Goal: Task Accomplishment & Management: Manage account settings

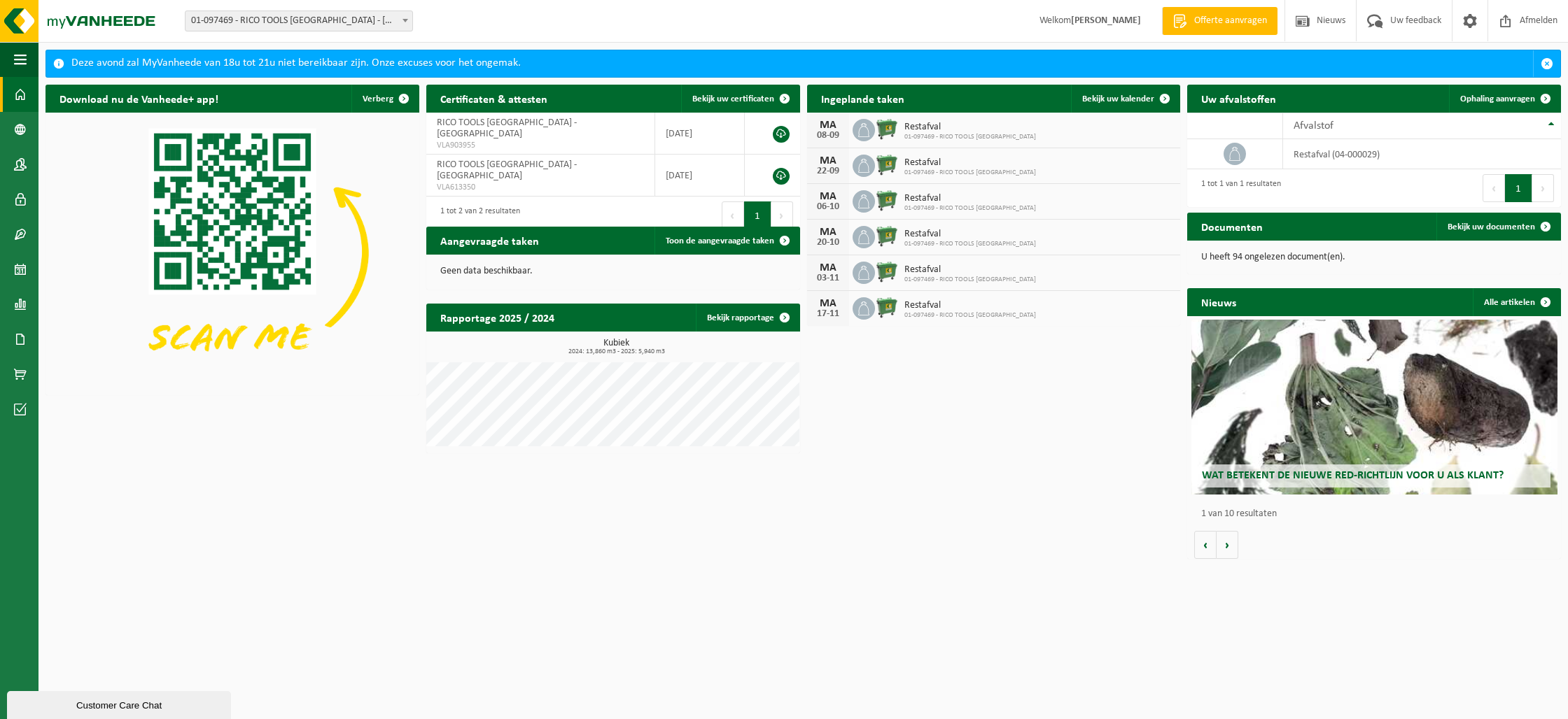
click at [888, 132] on img at bounding box center [887, 129] width 24 height 24
click at [977, 131] on span "Restafval" at bounding box center [970, 127] width 132 height 11
click at [977, 132] on span "Restafval" at bounding box center [970, 127] width 132 height 11
click at [1154, 97] on span at bounding box center [1164, 98] width 28 height 28
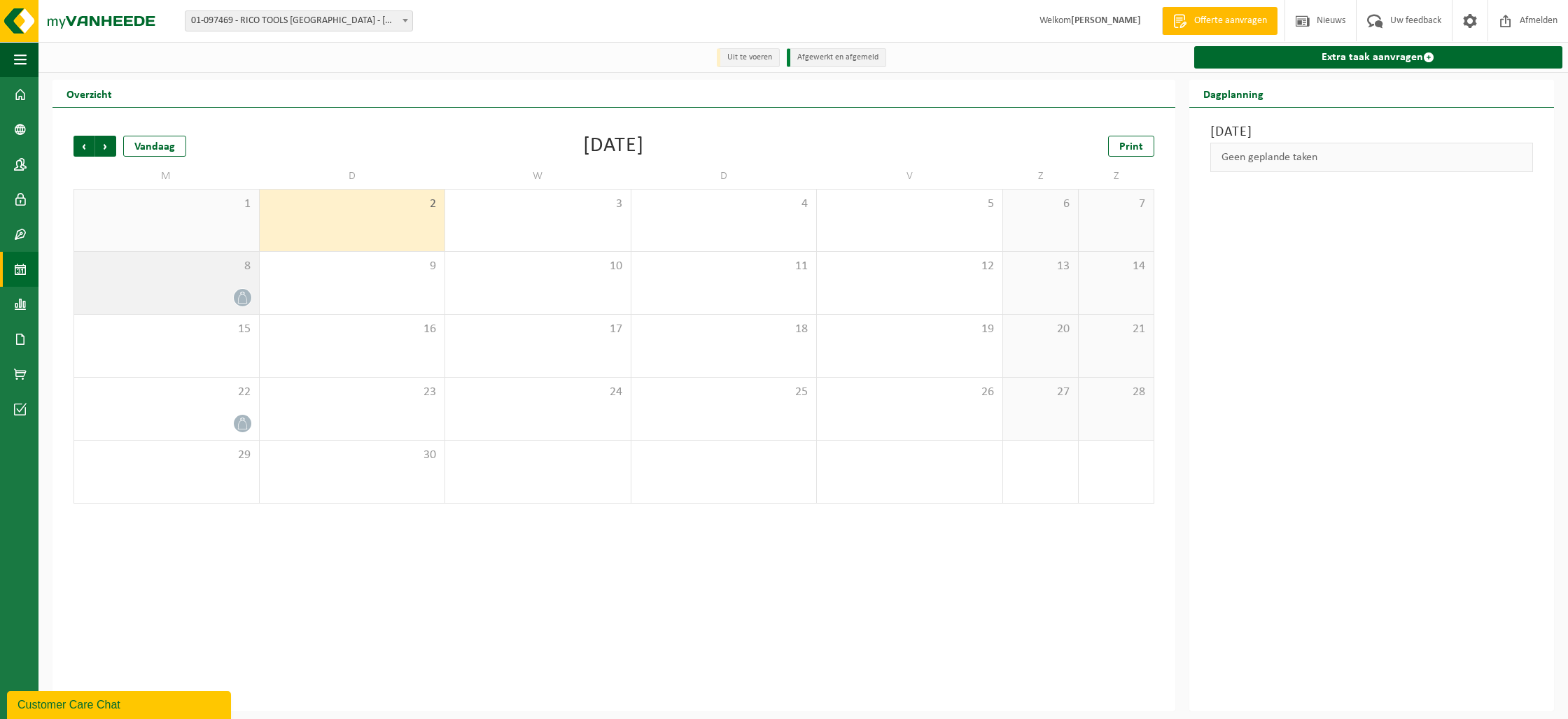
click at [238, 295] on icon at bounding box center [242, 298] width 9 height 12
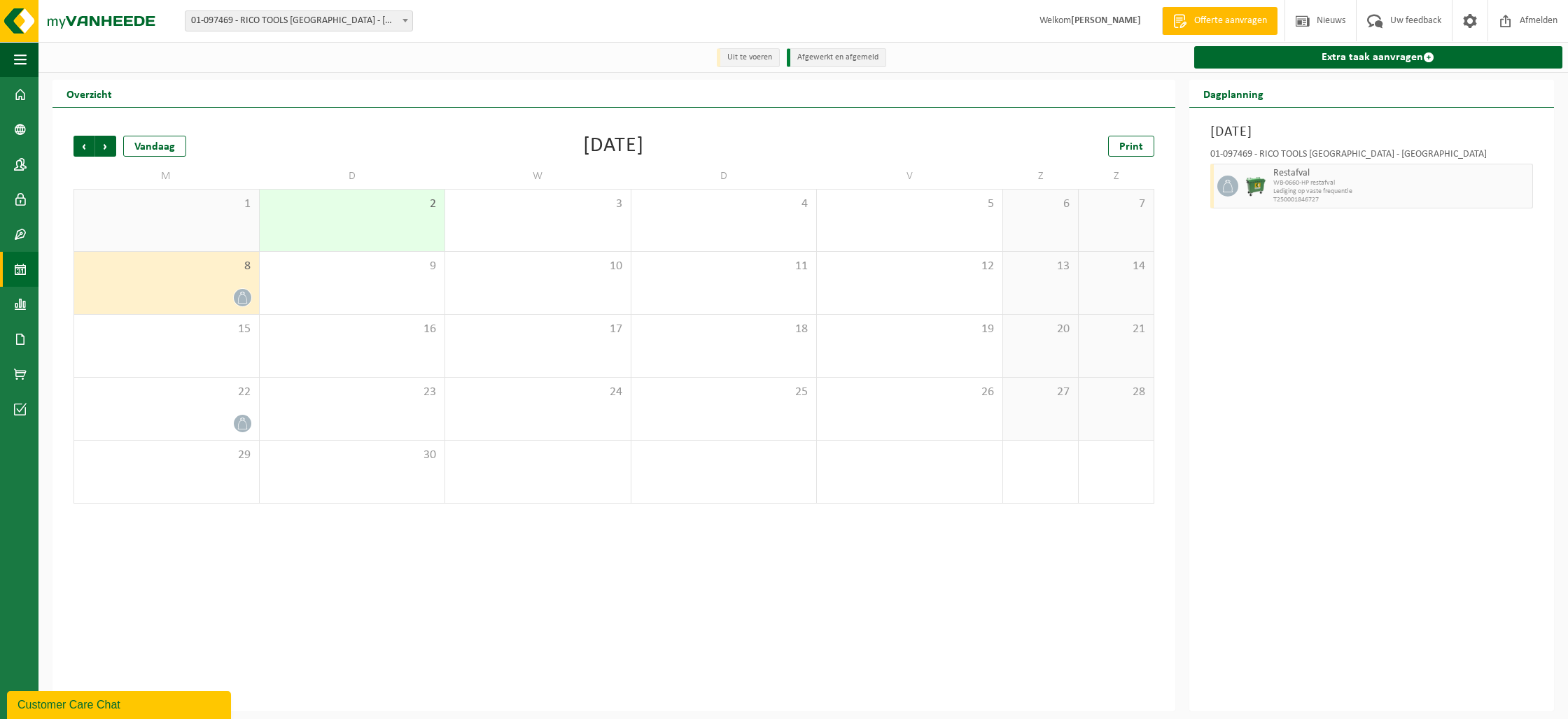
click at [240, 297] on icon at bounding box center [243, 298] width 12 height 12
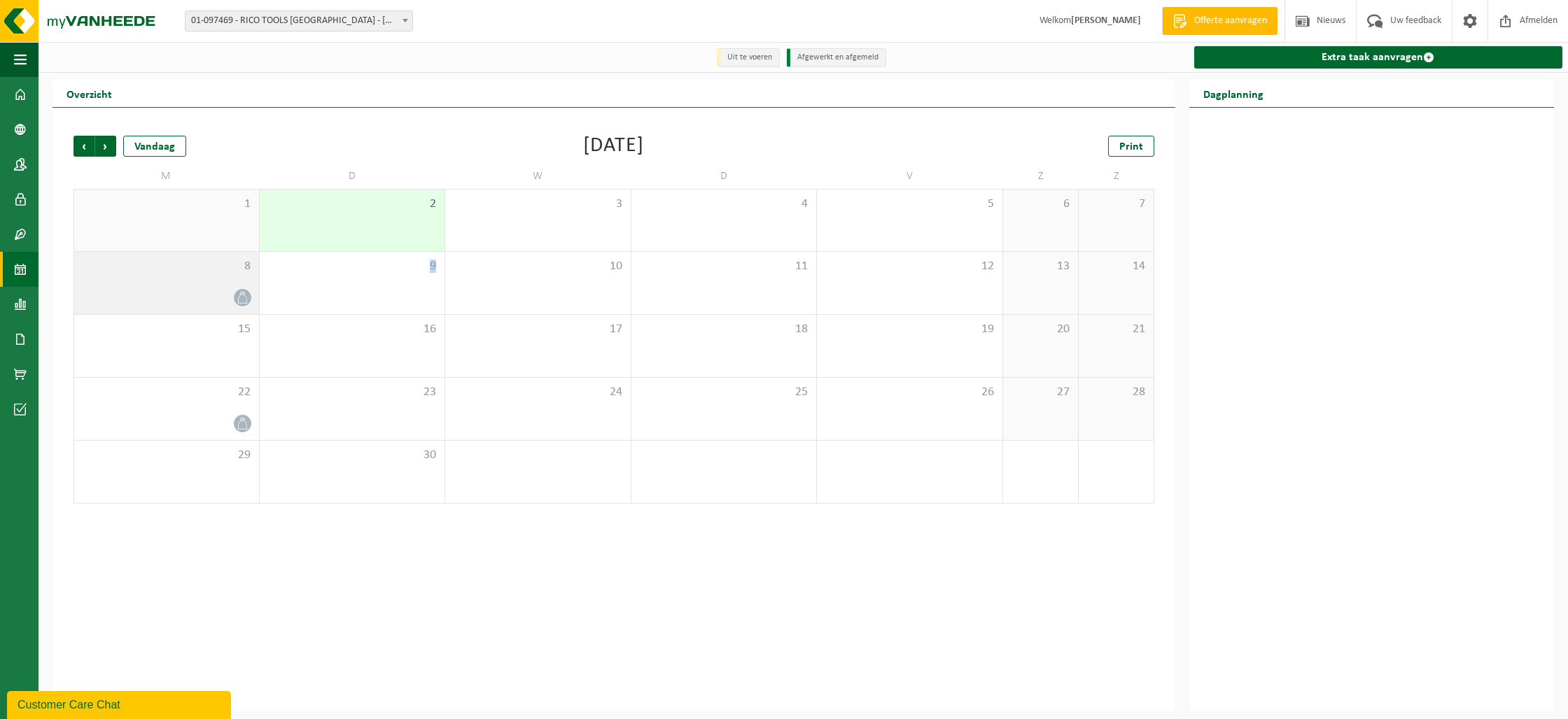
click at [241, 297] on icon at bounding box center [243, 298] width 12 height 12
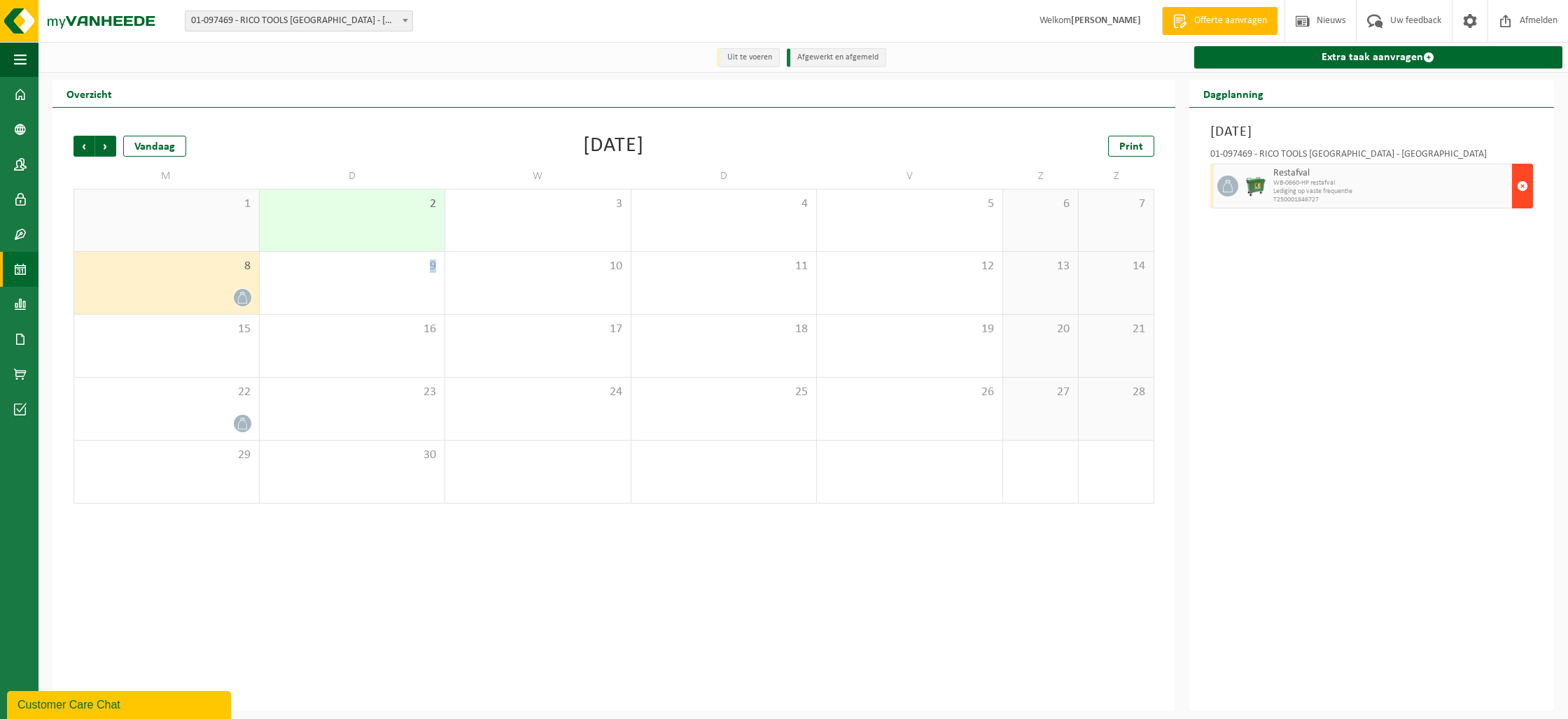
click at [1522, 185] on span "button" at bounding box center [1522, 185] width 11 height 28
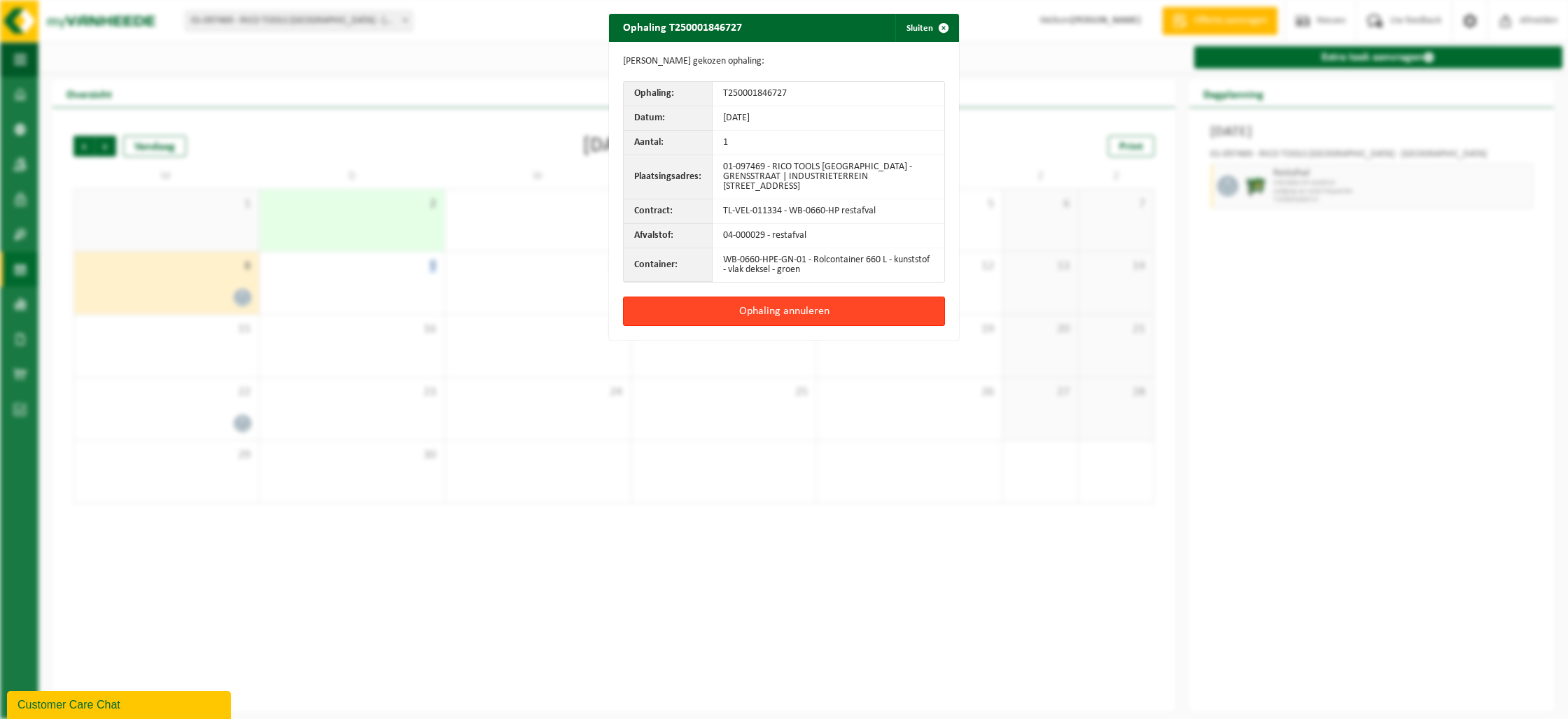
drag, startPoint x: 767, startPoint y: 309, endPoint x: 752, endPoint y: 302, distance: 16.6
click at [767, 309] on button "Ophaling annuleren" at bounding box center [784, 311] width 322 height 29
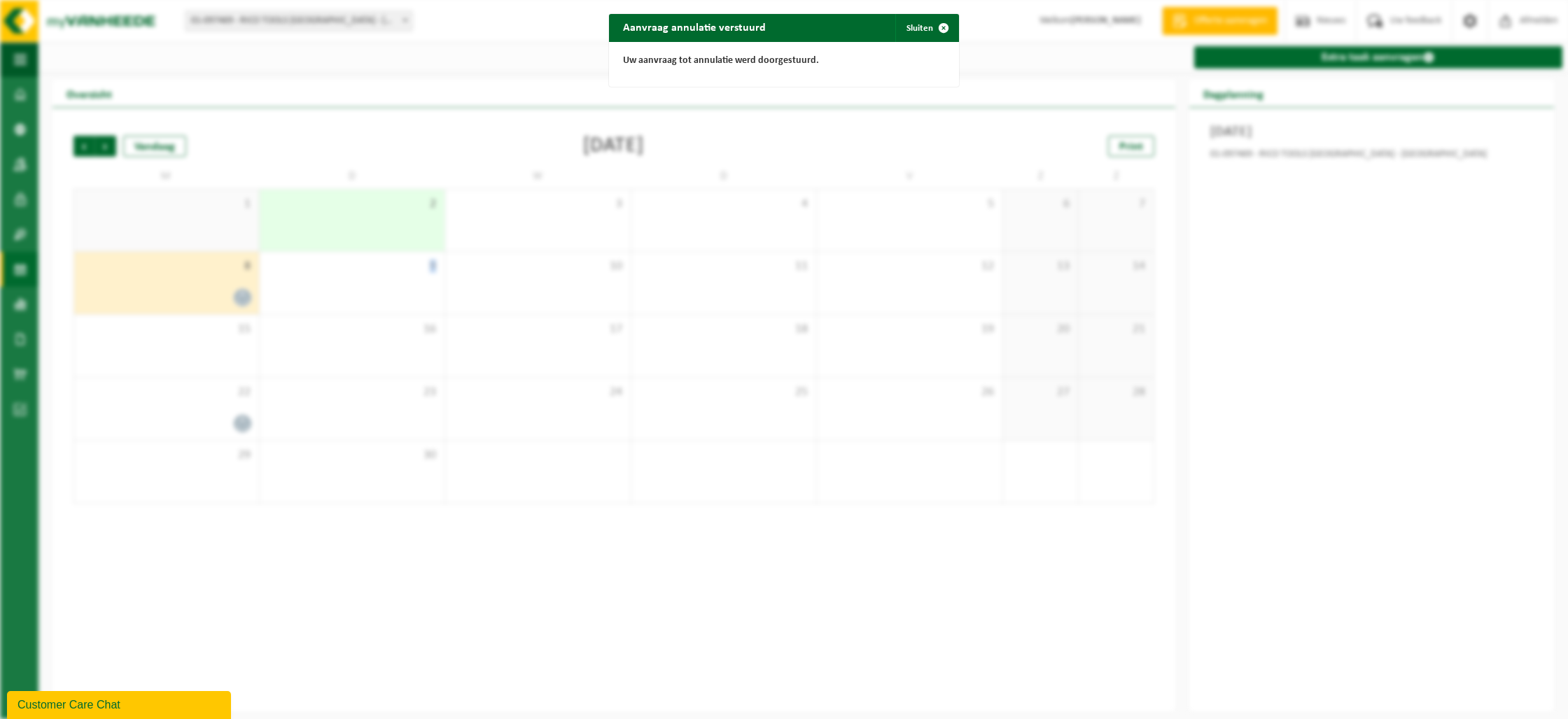
click at [930, 27] on span "button" at bounding box center [943, 27] width 28 height 28
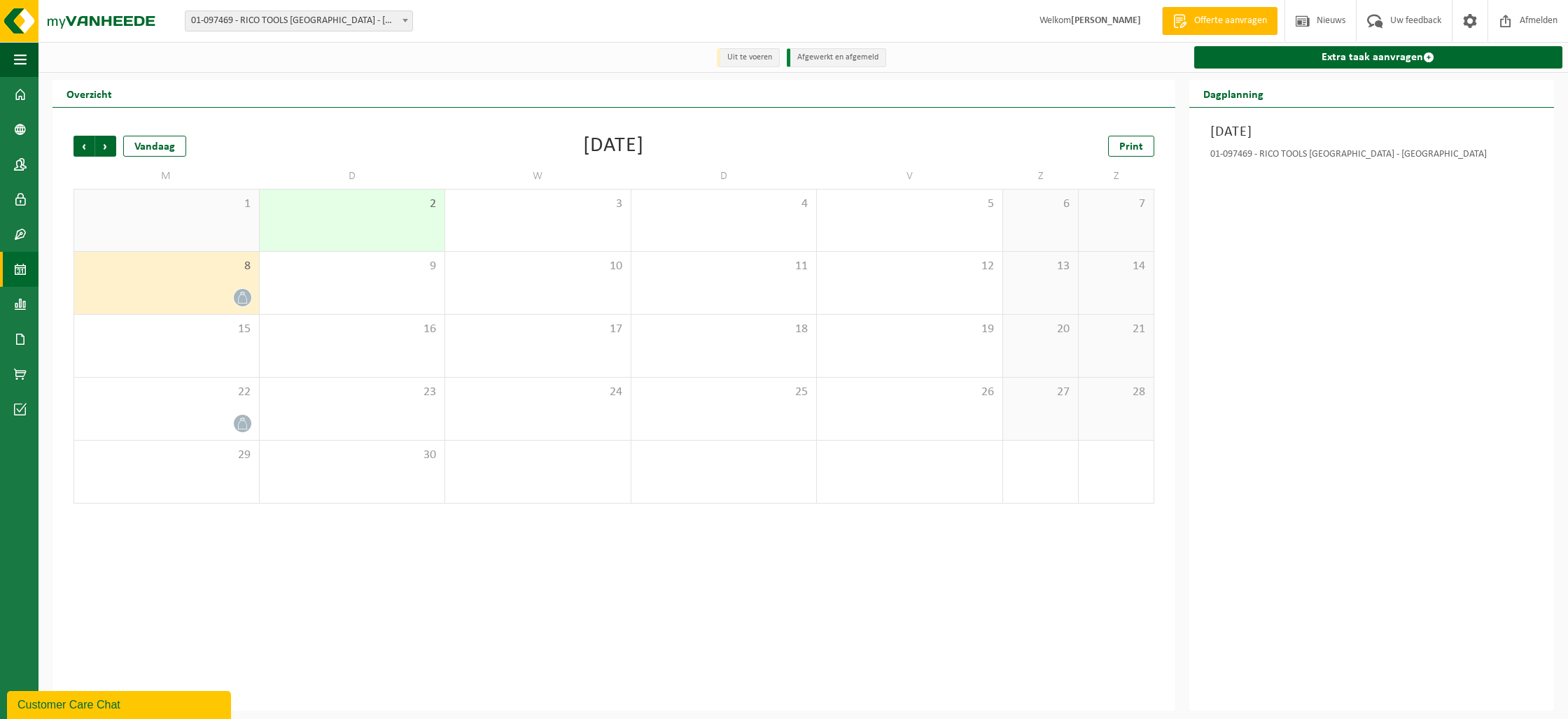
click at [1453, 326] on div "Maandag 8 september 2025 01-097469 - RICO TOOLS BELGIUM - HERENTHOUT" at bounding box center [1371, 409] width 365 height 604
